Goal: Check status: Check status

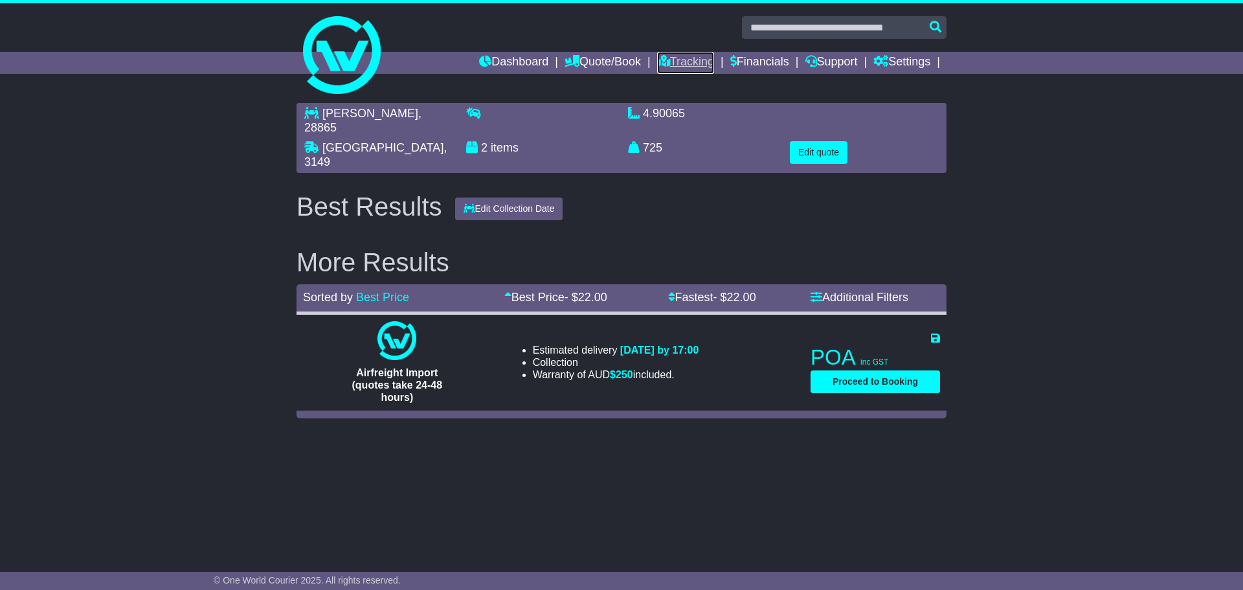
click at [663, 60] on link "Tracking" at bounding box center [685, 63] width 57 height 22
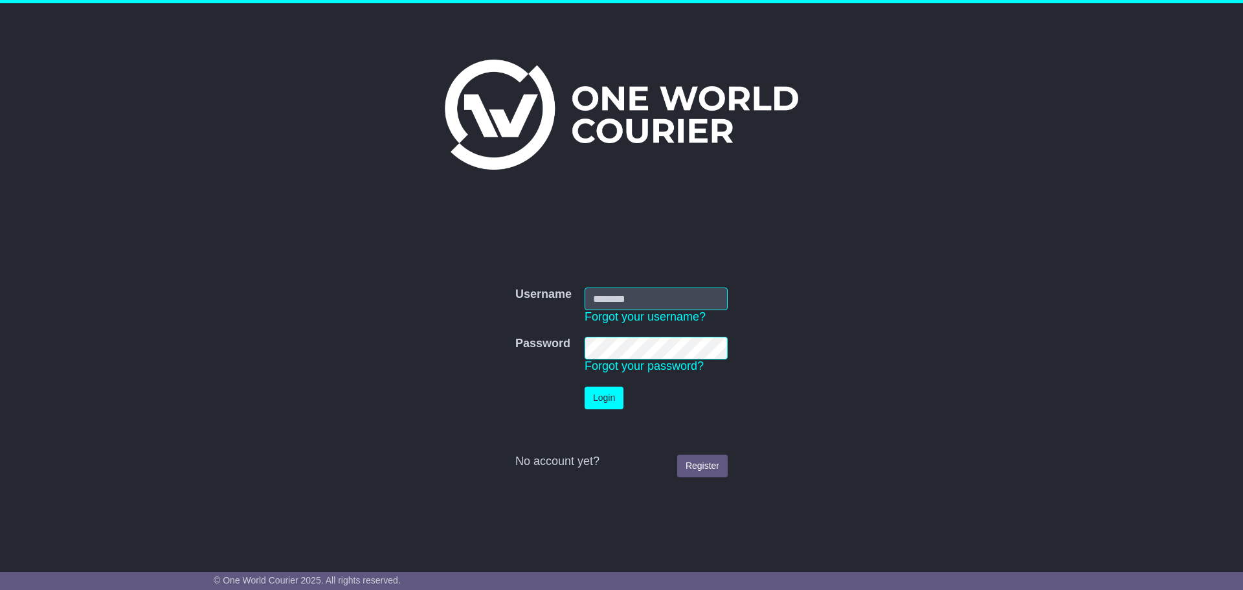
type input "**********"
click at [591, 398] on button "Login" at bounding box center [604, 398] width 39 height 23
